Goal: Information Seeking & Learning: Learn about a topic

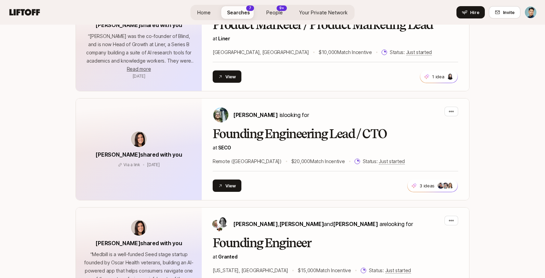
scroll to position [1073, 0]
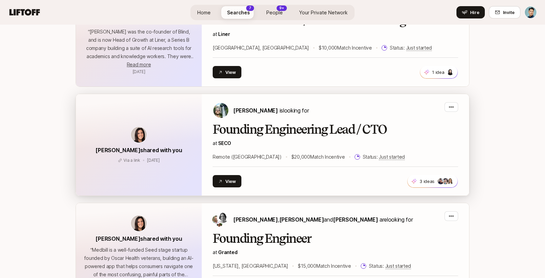
click at [252, 121] on div "[PERSON_NAME] is looking for Founding Engineering Lead / CTO at SECO Remote ([G…" at bounding box center [335, 144] width 245 height 85
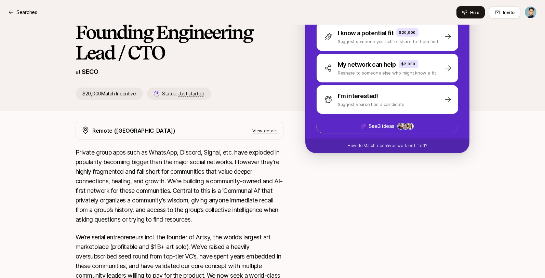
scroll to position [101, 0]
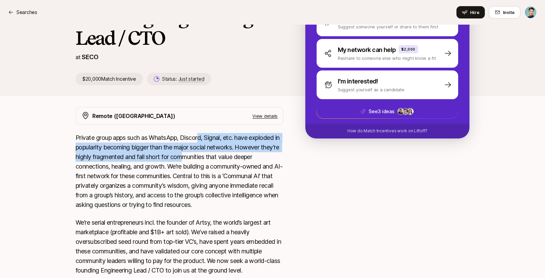
drag, startPoint x: 201, startPoint y: 141, endPoint x: 202, endPoint y: 160, distance: 19.5
click at [202, 160] on p "Private group apps such as WhatsApp, Discord, Signal, etc. have exploded in pop…" at bounding box center [180, 171] width 208 height 77
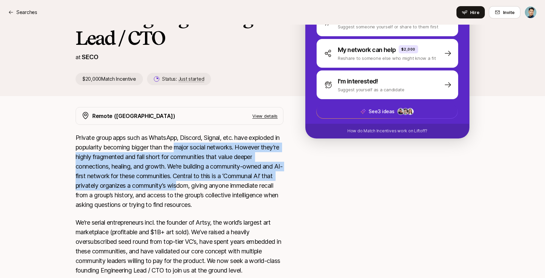
drag, startPoint x: 185, startPoint y: 147, endPoint x: 191, endPoint y: 182, distance: 35.7
click at [191, 182] on p "Private group apps such as WhatsApp, Discord, Signal, etc. have exploded in pop…" at bounding box center [180, 171] width 208 height 77
click at [209, 164] on p "Private group apps such as WhatsApp, Discord, Signal, etc. have exploded in pop…" at bounding box center [180, 171] width 208 height 77
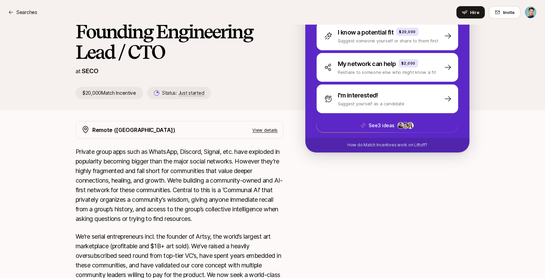
scroll to position [0, 0]
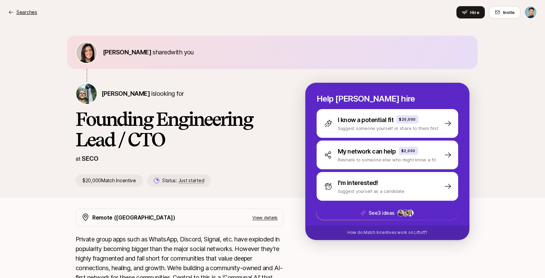
click at [24, 12] on p "Searches" at bounding box center [26, 12] width 21 height 8
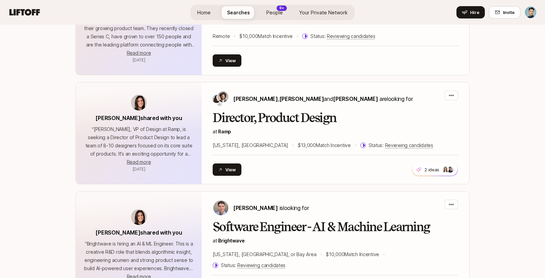
scroll to position [1975, 0]
